Goal: Check status

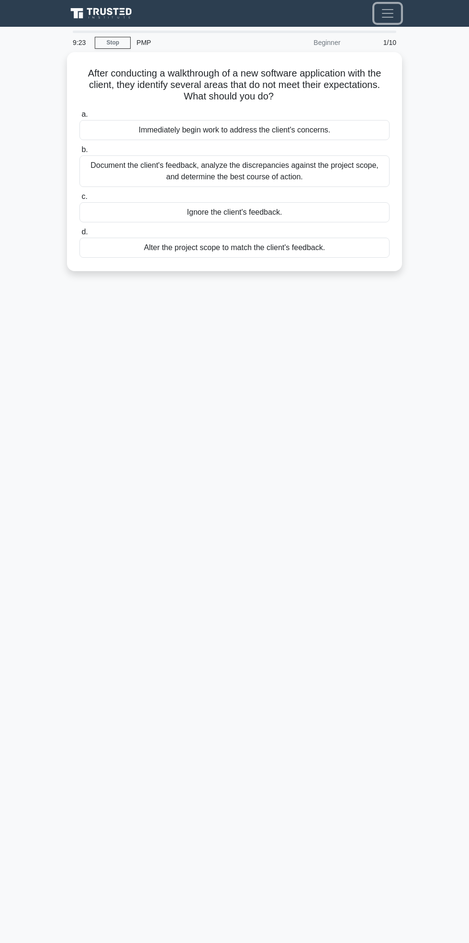
click at [391, 18] on span "Toggle navigation" at bounding box center [387, 13] width 14 height 14
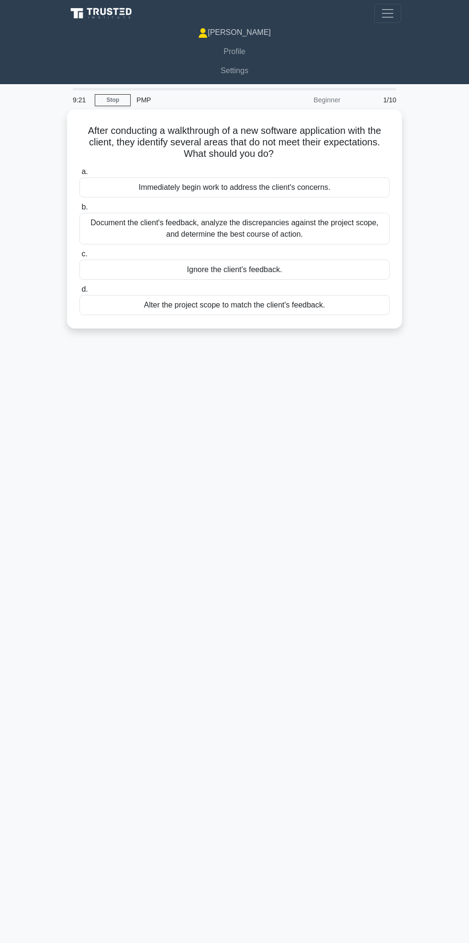
click at [207, 35] on icon at bounding box center [203, 35] width 9 height 4
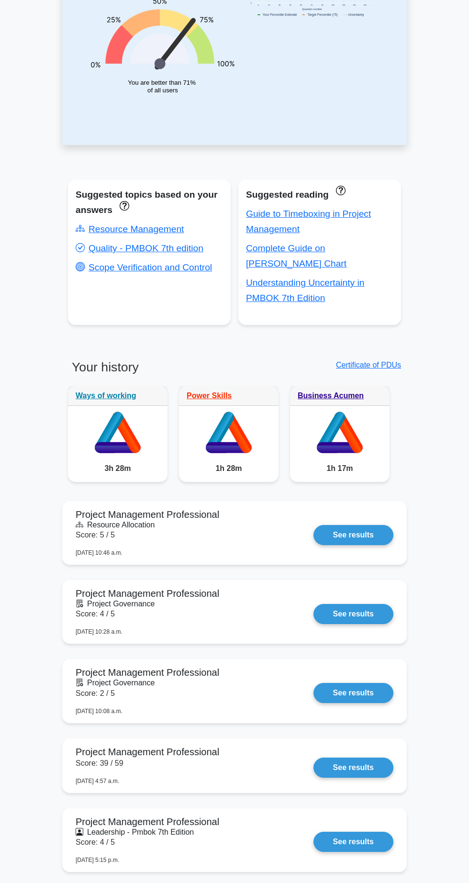
scroll to position [182, 0]
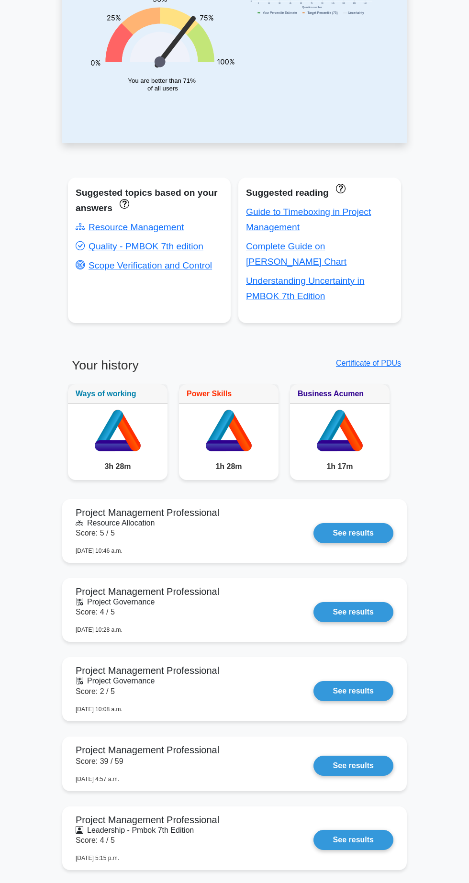
click at [313, 755] on link "See results" at bounding box center [353, 765] width 80 height 20
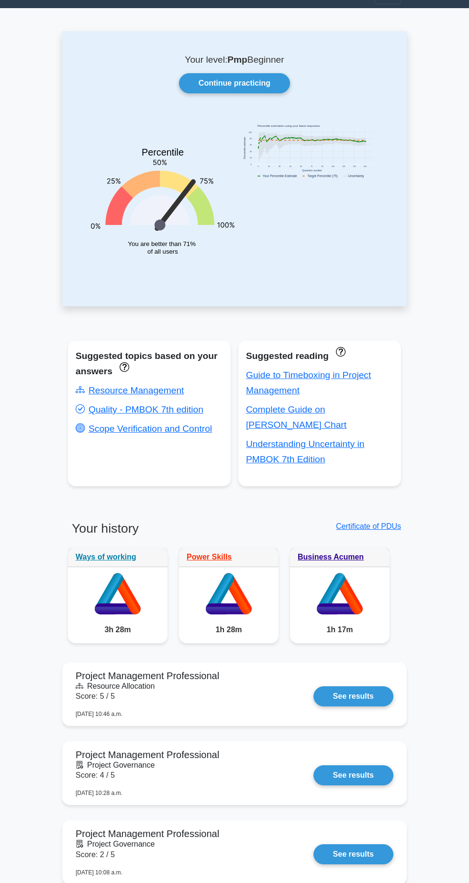
scroll to position [0, 0]
